Goal: Find contact information: Find contact information

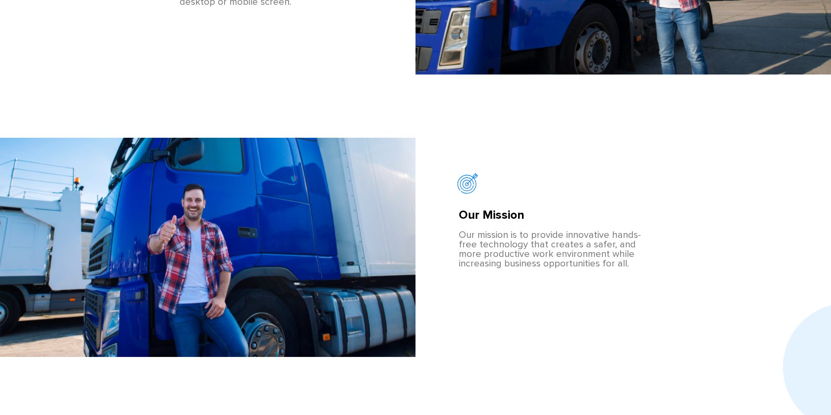
scroll to position [1831, 0]
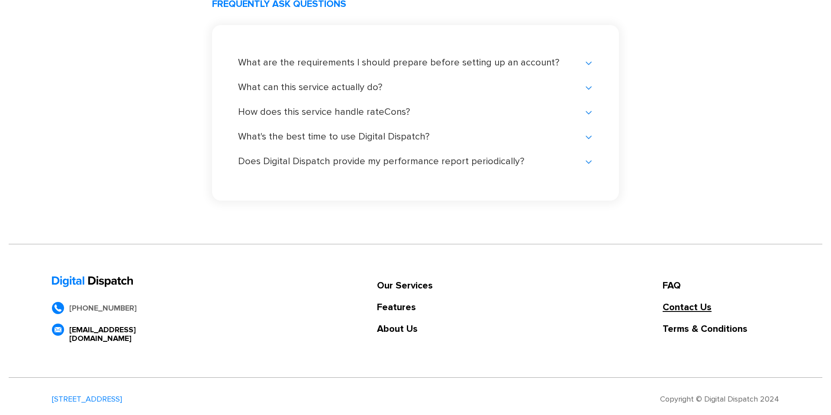
click at [704, 309] on link "Contact Us" at bounding box center [721, 307] width 116 height 9
click at [679, 306] on link "Contact Us" at bounding box center [721, 307] width 116 height 9
